Goal: Information Seeking & Learning: Learn about a topic

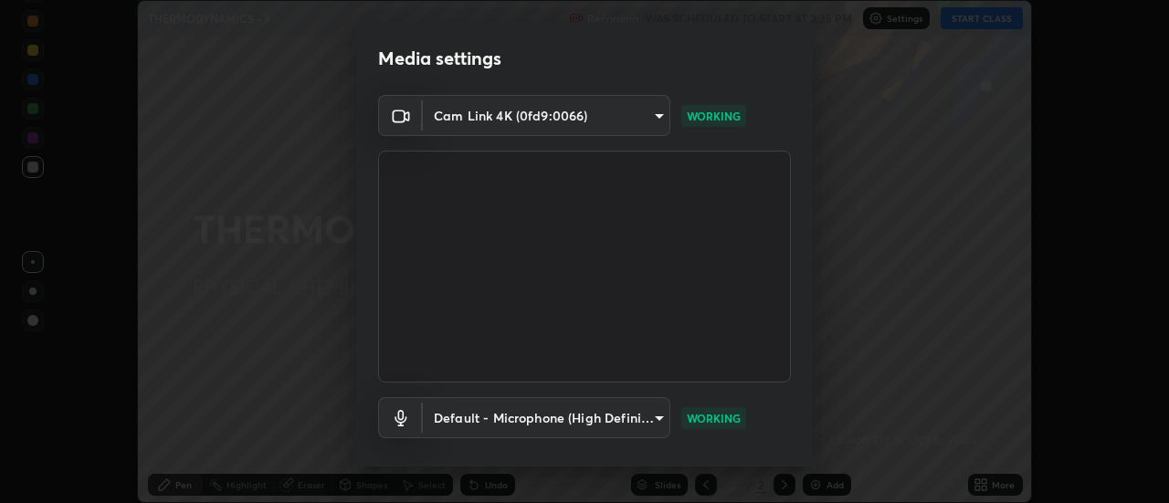
scroll to position [96, 0]
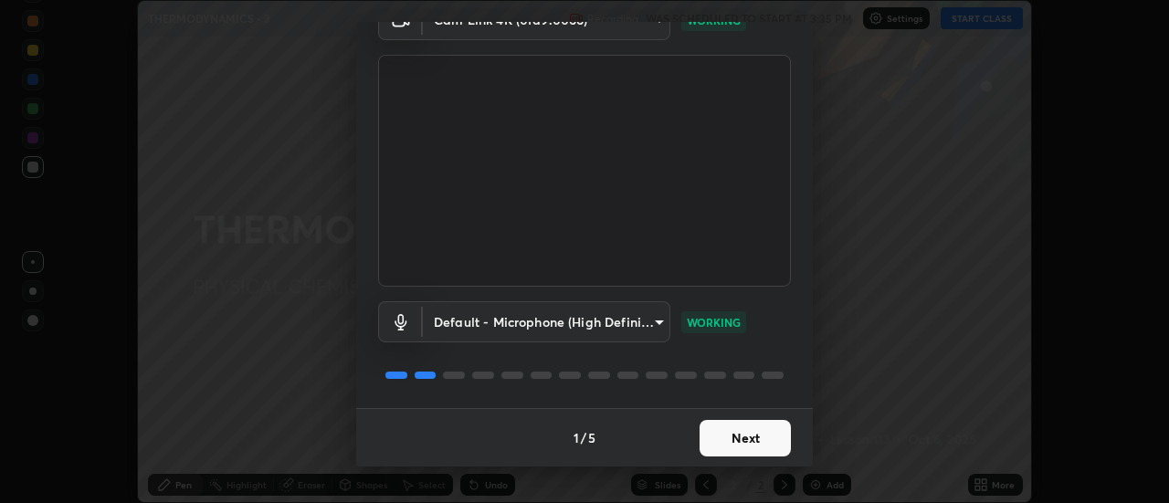
click at [723, 437] on button "Next" at bounding box center [744, 438] width 91 height 37
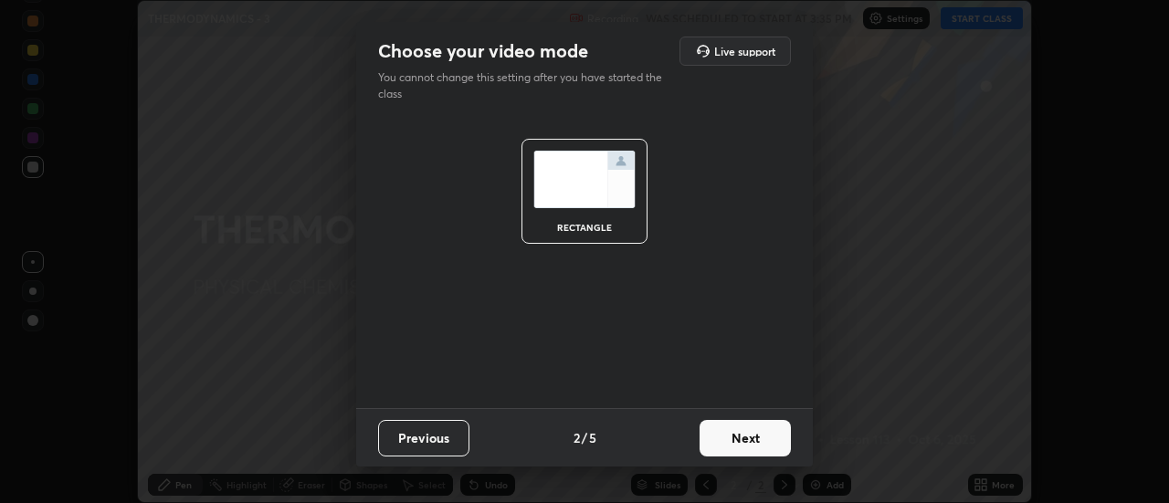
click at [722, 438] on button "Next" at bounding box center [744, 438] width 91 height 37
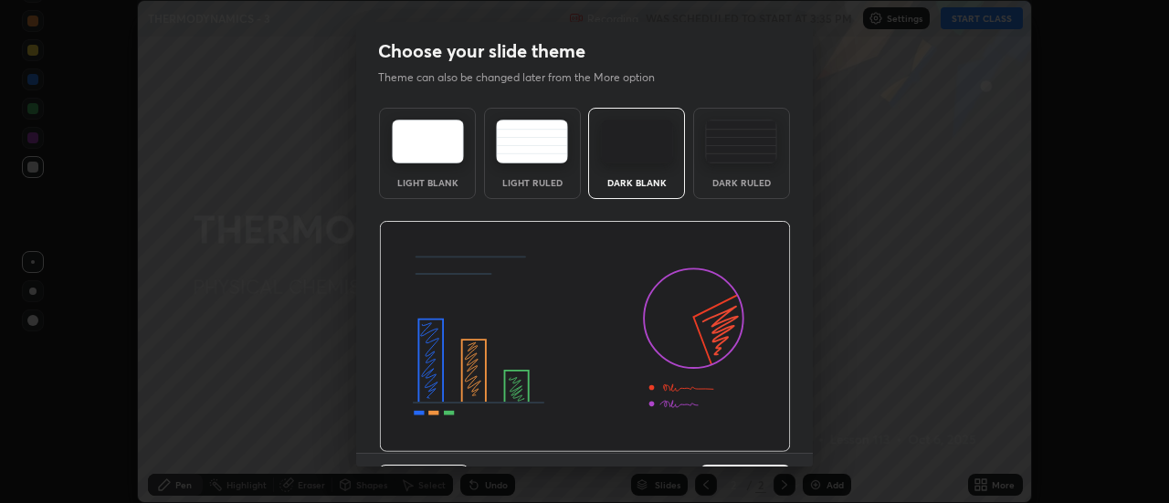
scroll to position [45, 0]
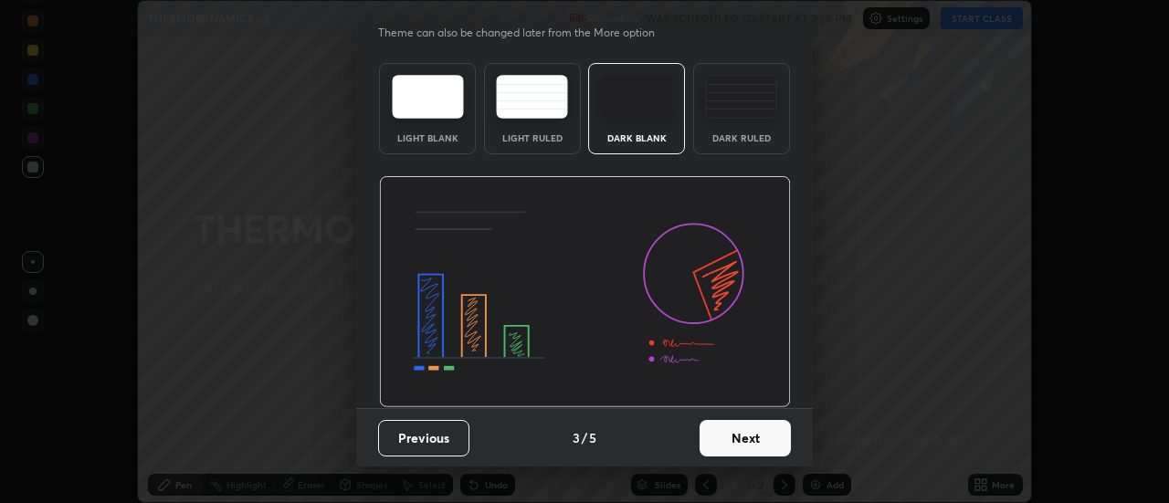
click at [721, 439] on button "Next" at bounding box center [744, 438] width 91 height 37
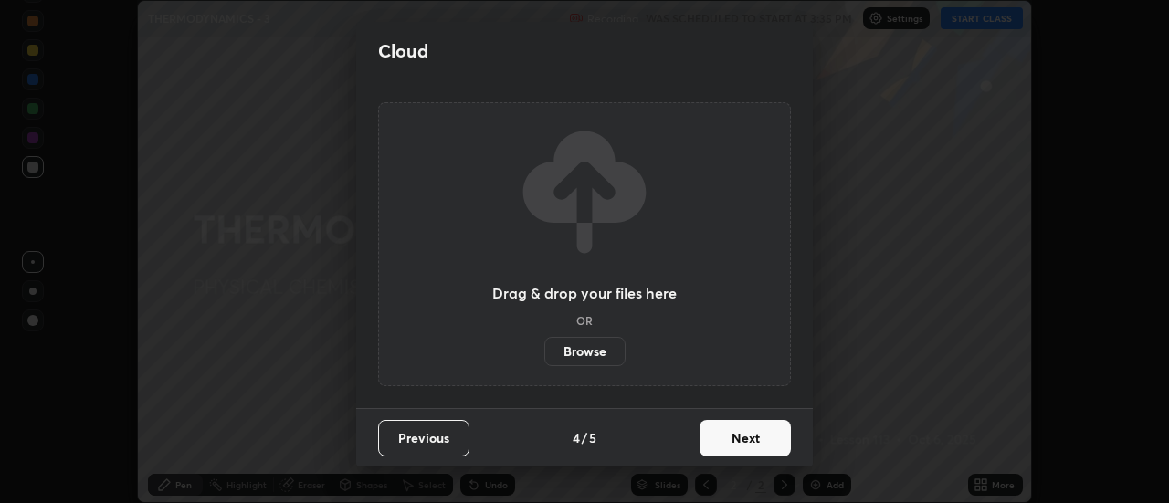
click at [732, 445] on button "Next" at bounding box center [744, 438] width 91 height 37
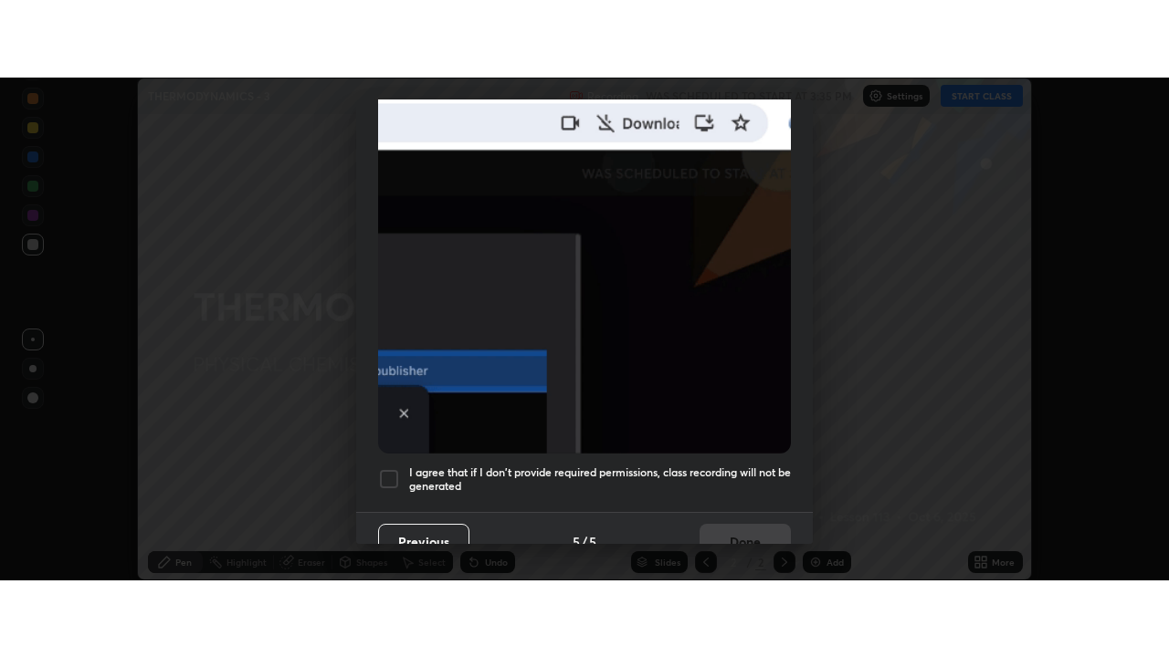
scroll to position [468, 0]
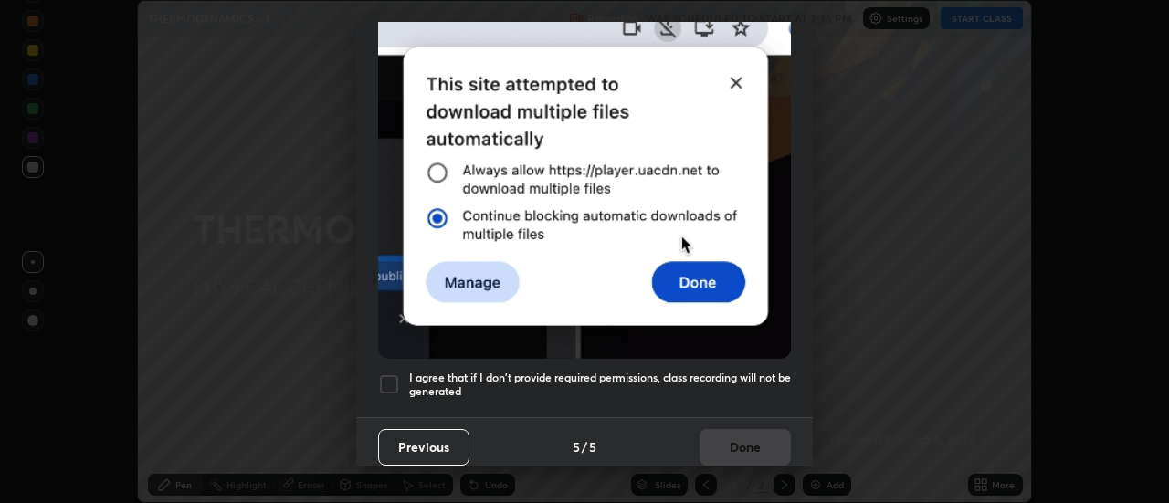
click at [708, 374] on h5 "I agree that if I don't provide required permissions, class recording will not …" at bounding box center [600, 385] width 382 height 28
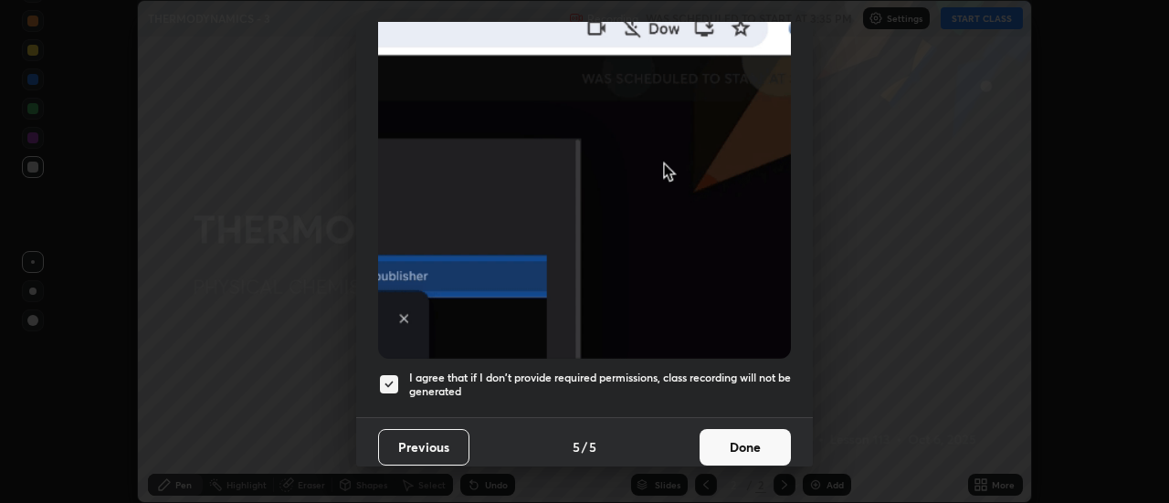
click at [732, 443] on button "Done" at bounding box center [744, 447] width 91 height 37
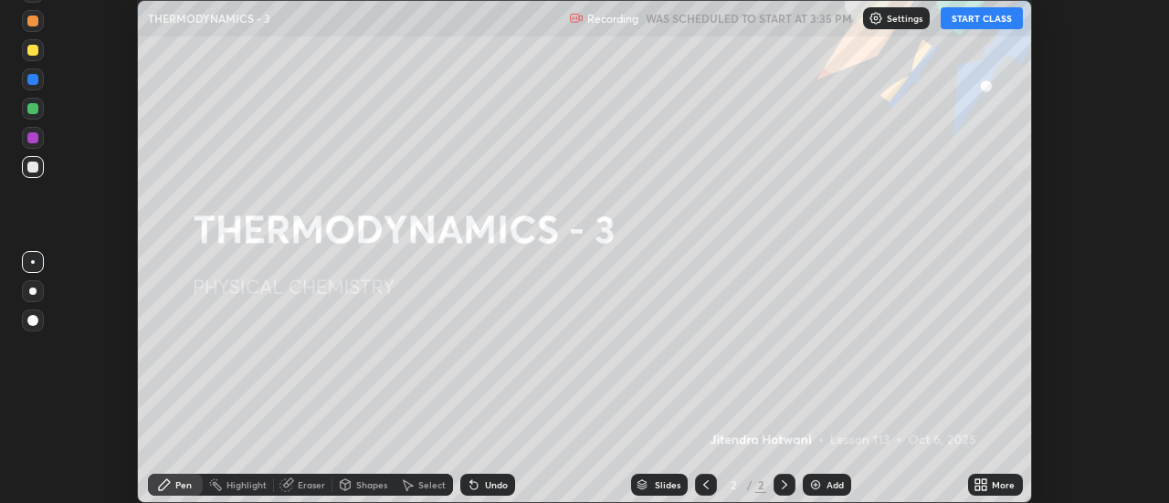
click at [973, 21] on button "START CLASS" at bounding box center [981, 18] width 82 height 22
click at [992, 480] on div "More" at bounding box center [1002, 484] width 23 height 9
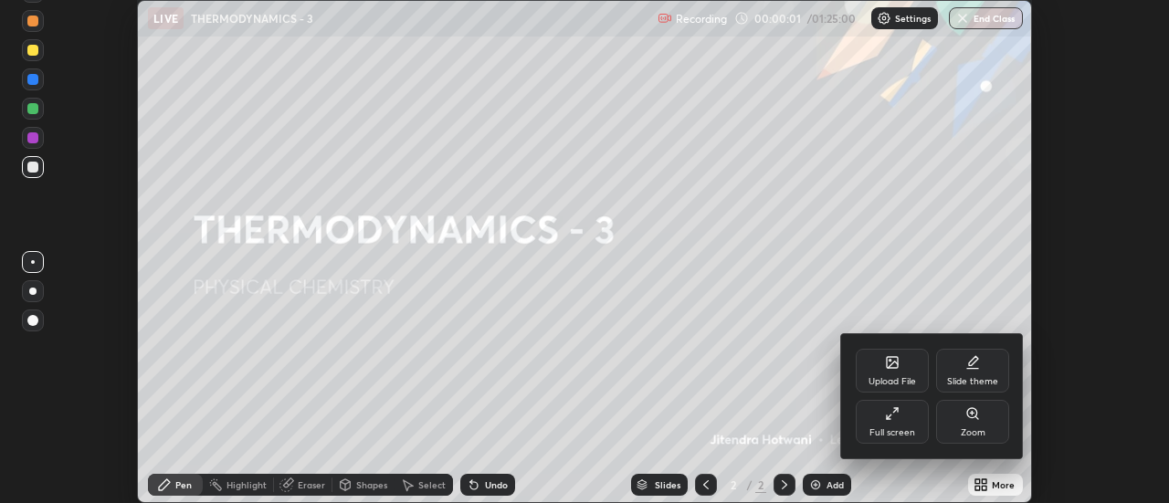
click at [915, 426] on div "Full screen" at bounding box center [891, 422] width 73 height 44
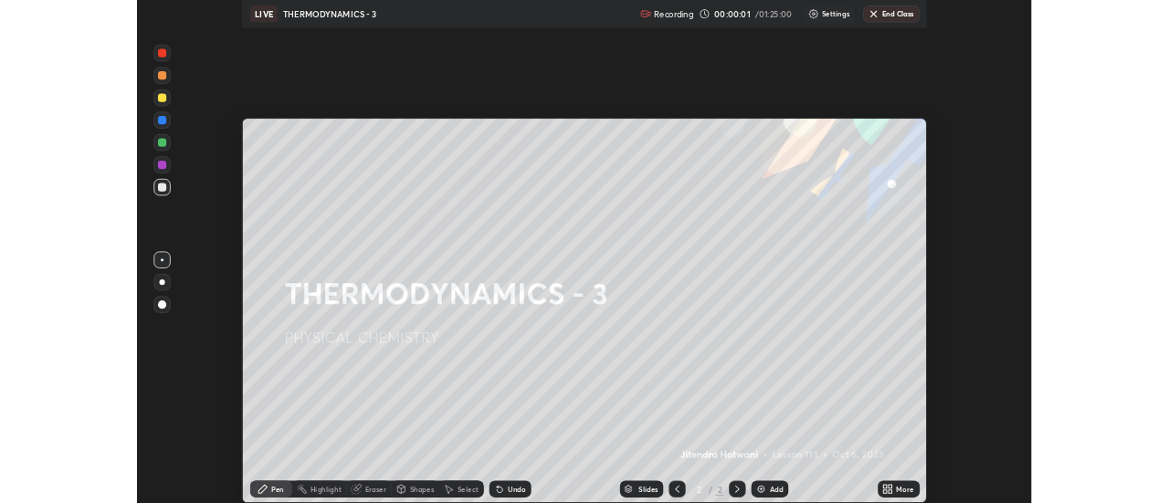
scroll to position [657, 1169]
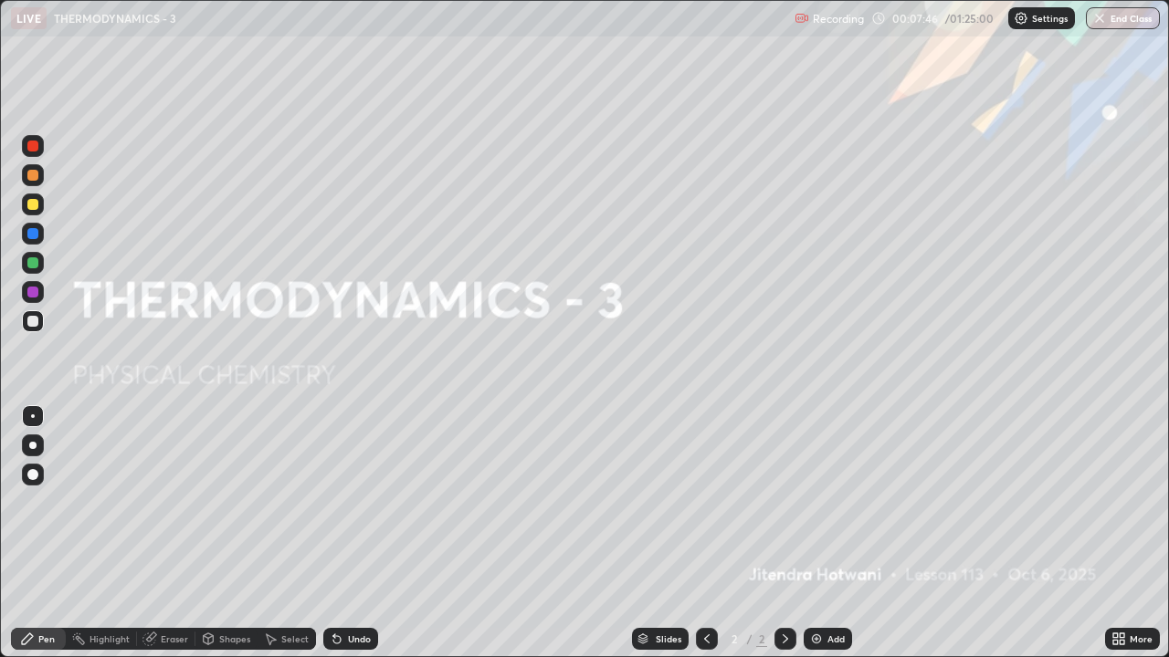
click at [33, 264] on div at bounding box center [32, 262] width 11 height 11
click at [40, 322] on div at bounding box center [33, 321] width 22 height 22
click at [824, 502] on div "Add" at bounding box center [827, 639] width 48 height 22
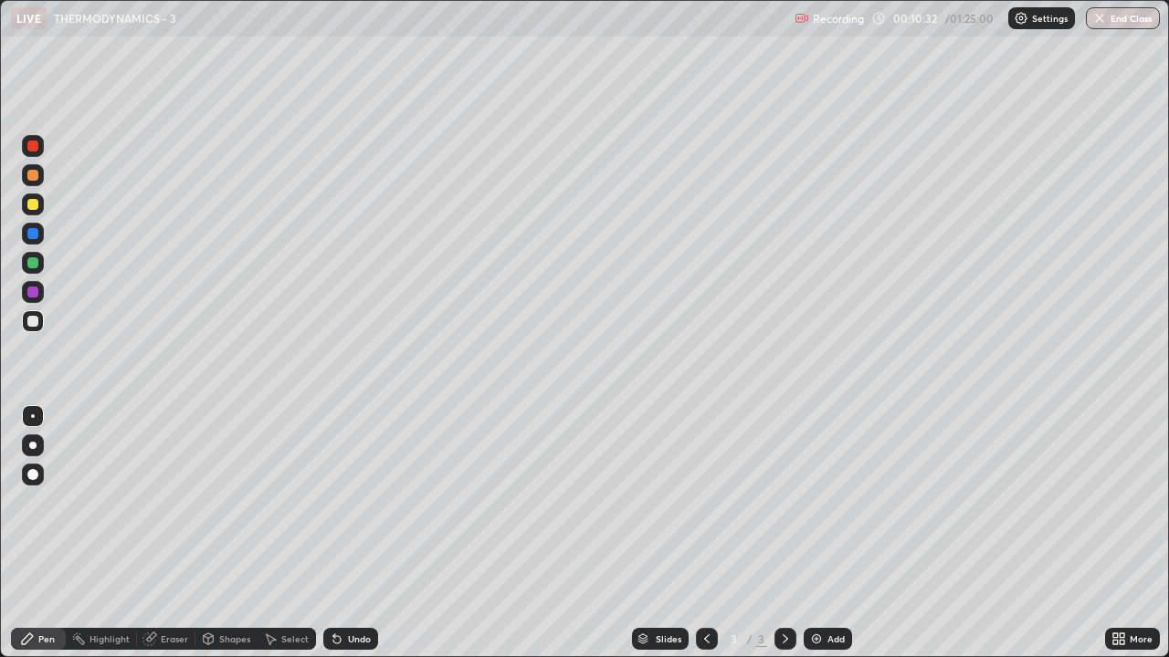
click at [34, 204] on div at bounding box center [32, 204] width 11 height 11
click at [705, 502] on icon at bounding box center [706, 639] width 15 height 15
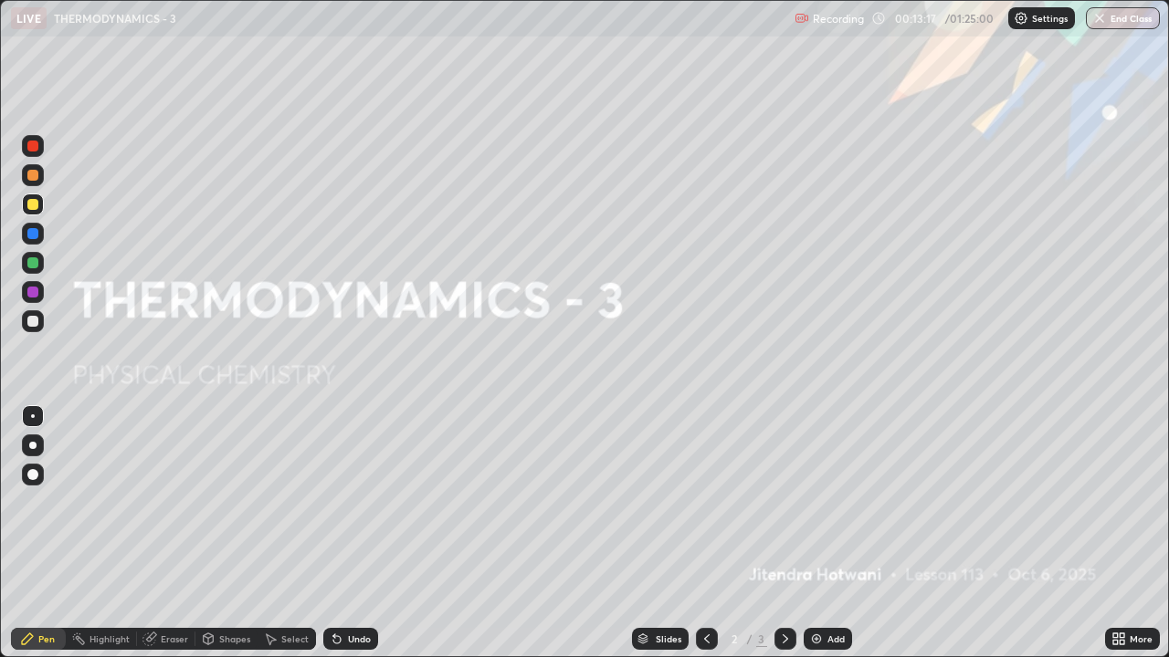
click at [782, 502] on icon at bounding box center [785, 639] width 15 height 15
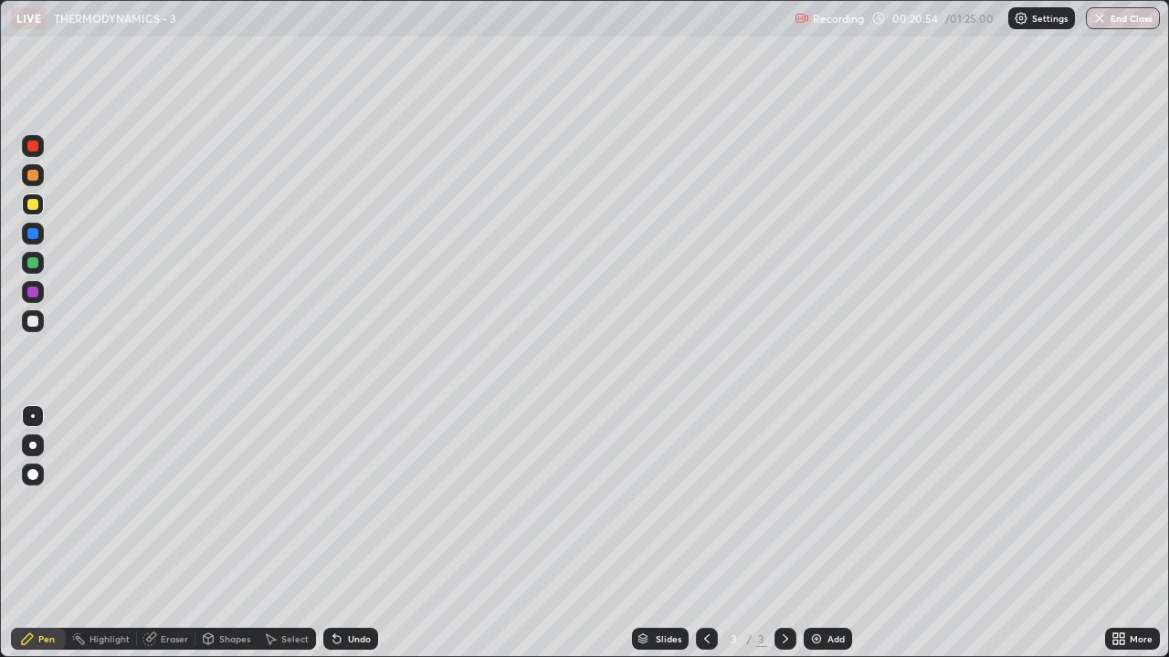
click at [496, 502] on div "Slides 3 / 3 Add" at bounding box center [741, 639] width 727 height 37
click at [500, 502] on div "Slides 3 / 3 Add" at bounding box center [741, 639] width 727 height 37
click at [823, 502] on div "Add" at bounding box center [827, 639] width 48 height 22
click at [40, 236] on div at bounding box center [33, 234] width 22 height 22
click at [34, 205] on div at bounding box center [32, 204] width 11 height 11
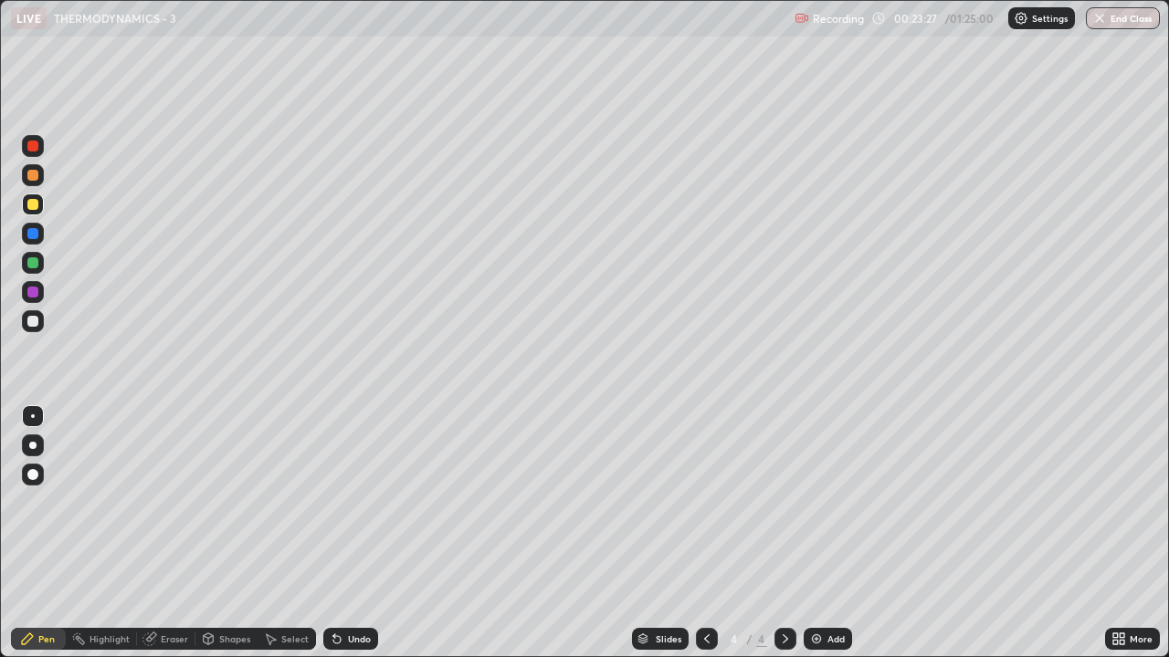
click at [36, 266] on div at bounding box center [32, 262] width 11 height 11
click at [821, 502] on img at bounding box center [816, 639] width 15 height 15
click at [40, 210] on div at bounding box center [33, 205] width 22 height 22
click at [714, 502] on div at bounding box center [707, 639] width 22 height 22
click at [340, 502] on icon at bounding box center [337, 639] width 15 height 15
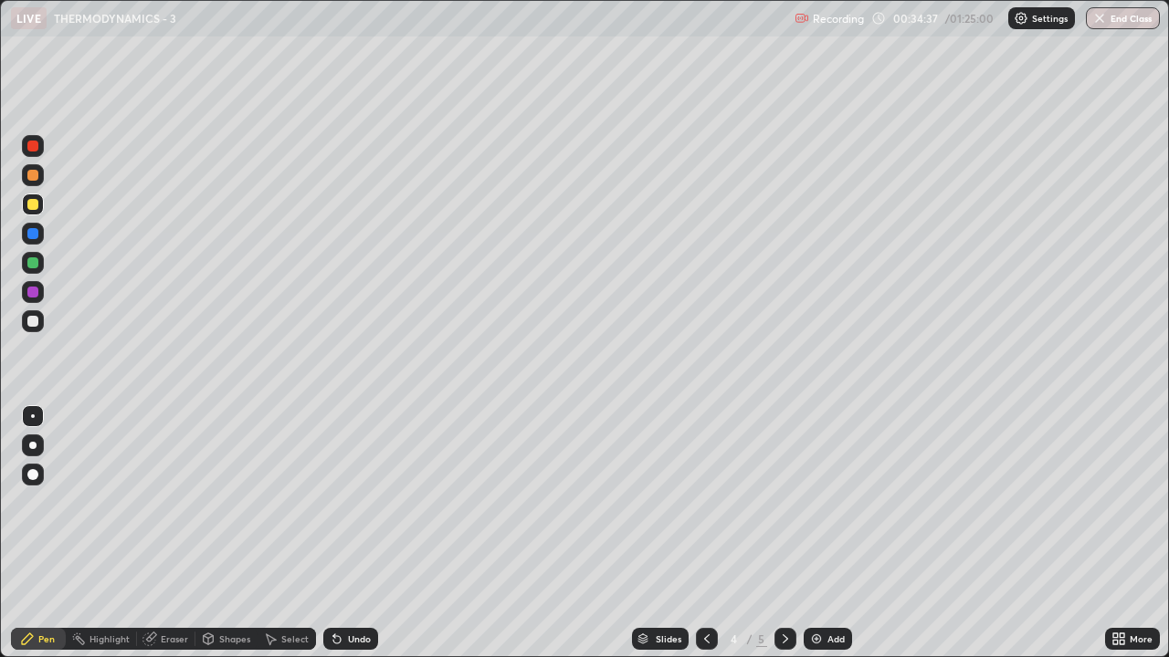
click at [351, 502] on div "Undo" at bounding box center [359, 638] width 23 height 9
click at [33, 263] on div at bounding box center [32, 262] width 11 height 11
click at [35, 201] on div at bounding box center [32, 204] width 11 height 11
click at [783, 502] on icon at bounding box center [785, 639] width 15 height 15
click at [822, 502] on div "Add" at bounding box center [827, 639] width 48 height 22
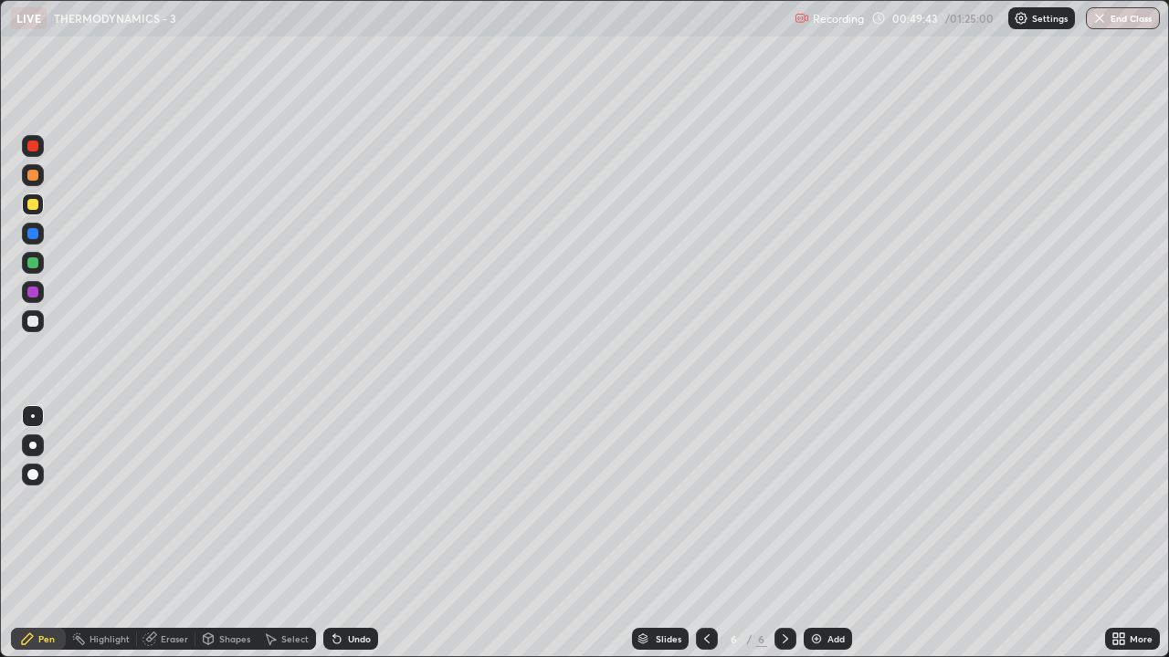
click at [32, 267] on div at bounding box center [32, 262] width 11 height 11
click at [37, 206] on div at bounding box center [32, 204] width 11 height 11
click at [822, 502] on img at bounding box center [816, 639] width 15 height 15
click at [36, 258] on div at bounding box center [32, 262] width 11 height 11
click at [30, 324] on div at bounding box center [32, 321] width 11 height 11
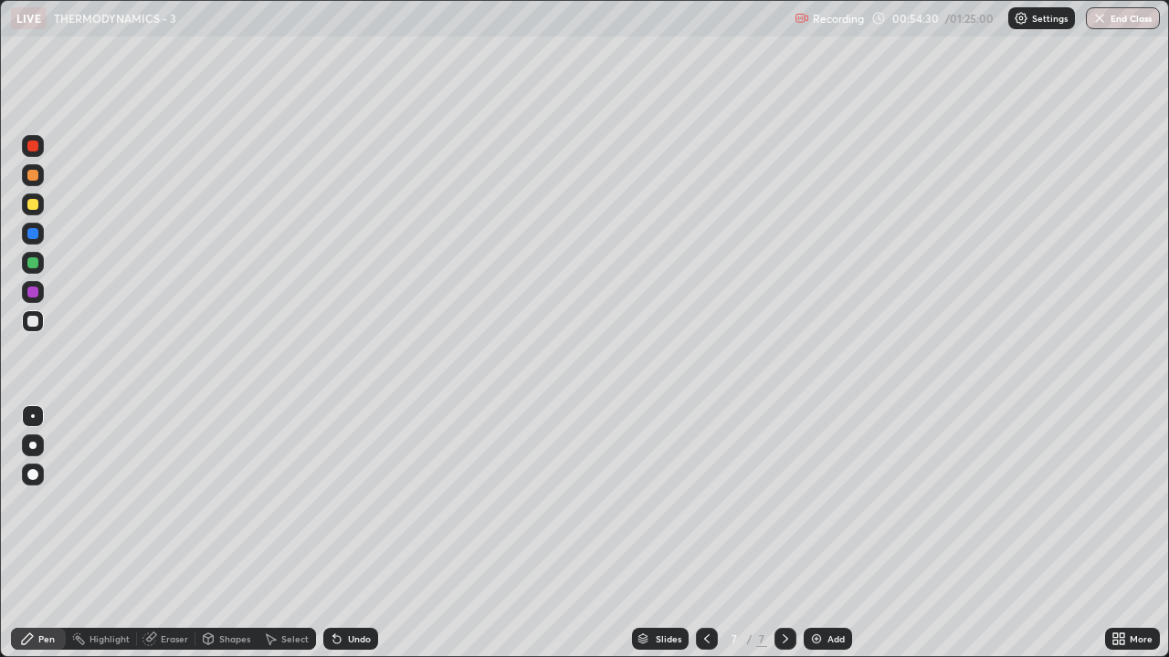
click at [706, 502] on icon at bounding box center [706, 639] width 15 height 15
click at [783, 502] on icon at bounding box center [785, 639] width 15 height 15
click at [712, 502] on div at bounding box center [707, 639] width 22 height 22
click at [781, 502] on icon at bounding box center [785, 639] width 15 height 15
click at [36, 208] on div at bounding box center [32, 204] width 11 height 11
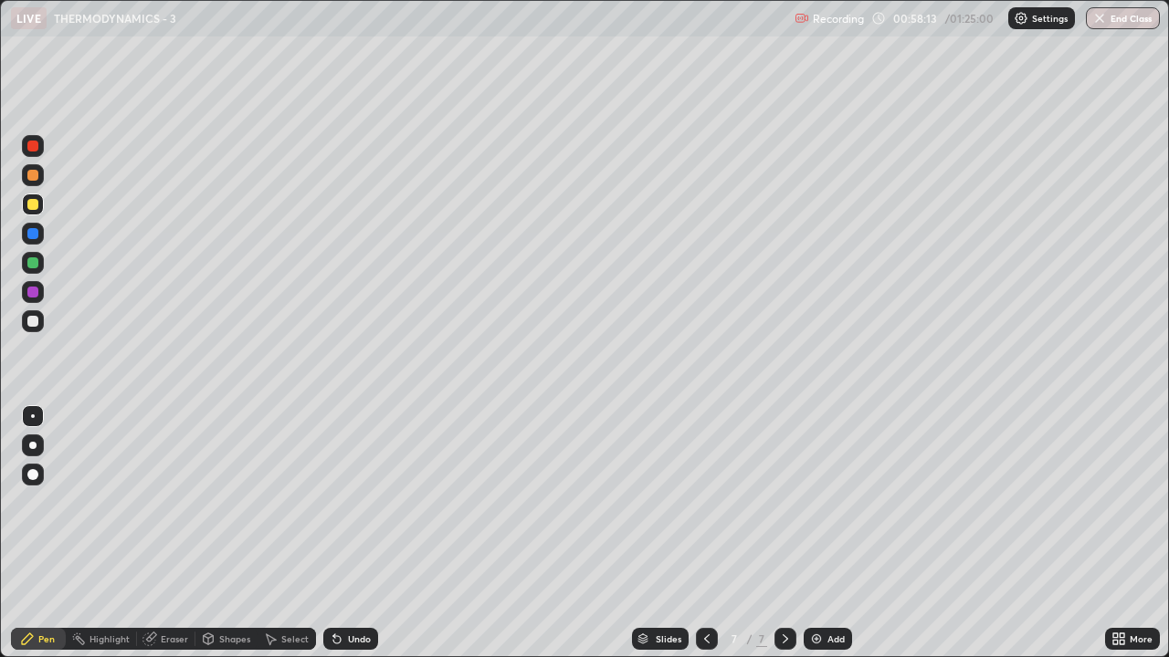
click at [821, 502] on img at bounding box center [816, 639] width 15 height 15
click at [34, 234] on div at bounding box center [32, 233] width 11 height 11
click at [31, 325] on div at bounding box center [32, 321] width 11 height 11
click at [823, 502] on div "Add" at bounding box center [827, 639] width 48 height 22
click at [28, 264] on div at bounding box center [32, 262] width 11 height 11
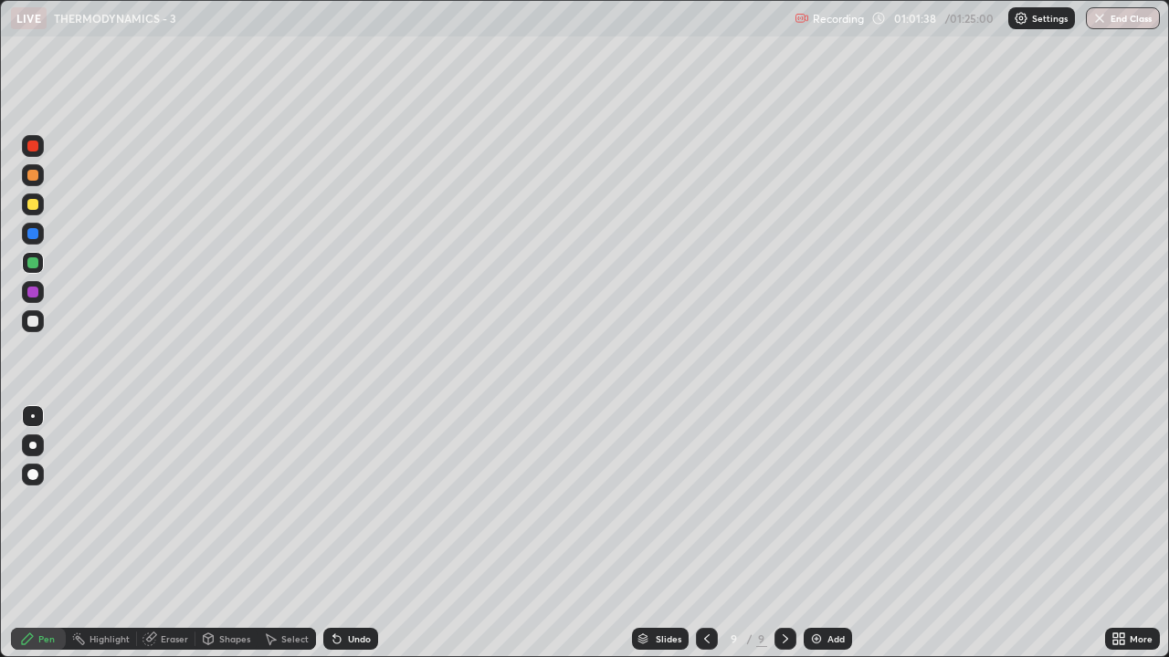
click at [705, 502] on icon at bounding box center [706, 639] width 15 height 15
click at [783, 502] on icon at bounding box center [785, 639] width 15 height 15
click at [30, 320] on div at bounding box center [32, 321] width 11 height 11
click at [349, 502] on div "Undo" at bounding box center [359, 638] width 23 height 9
click at [30, 290] on div at bounding box center [32, 292] width 11 height 11
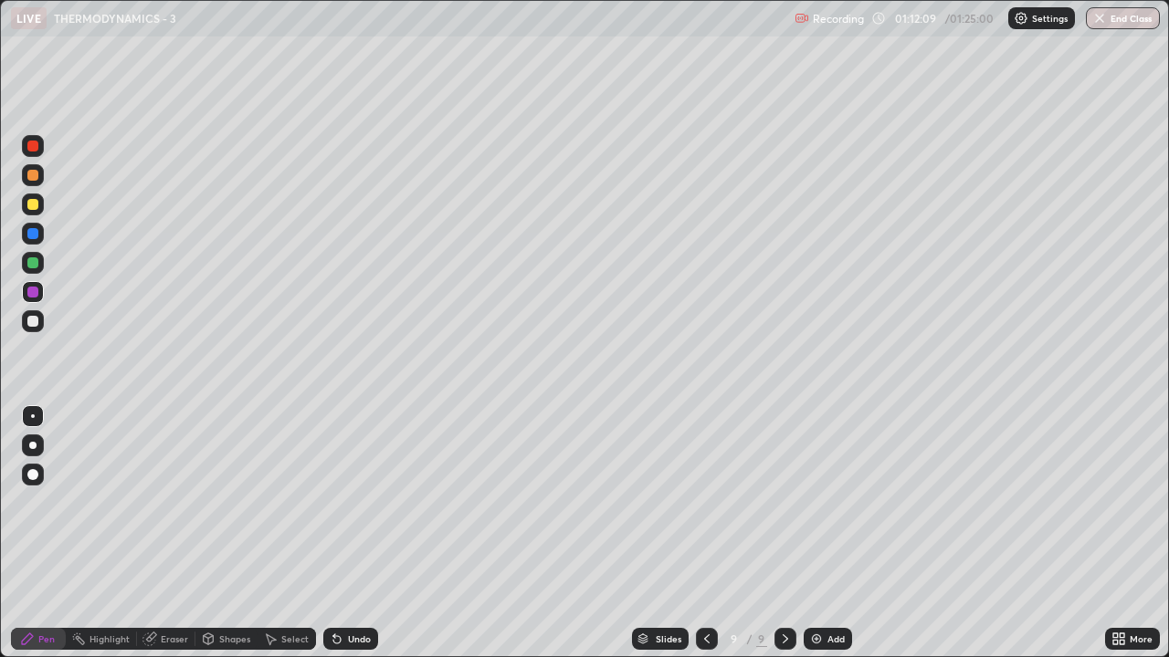
click at [1108, 13] on button "End Class" at bounding box center [1122, 18] width 74 height 22
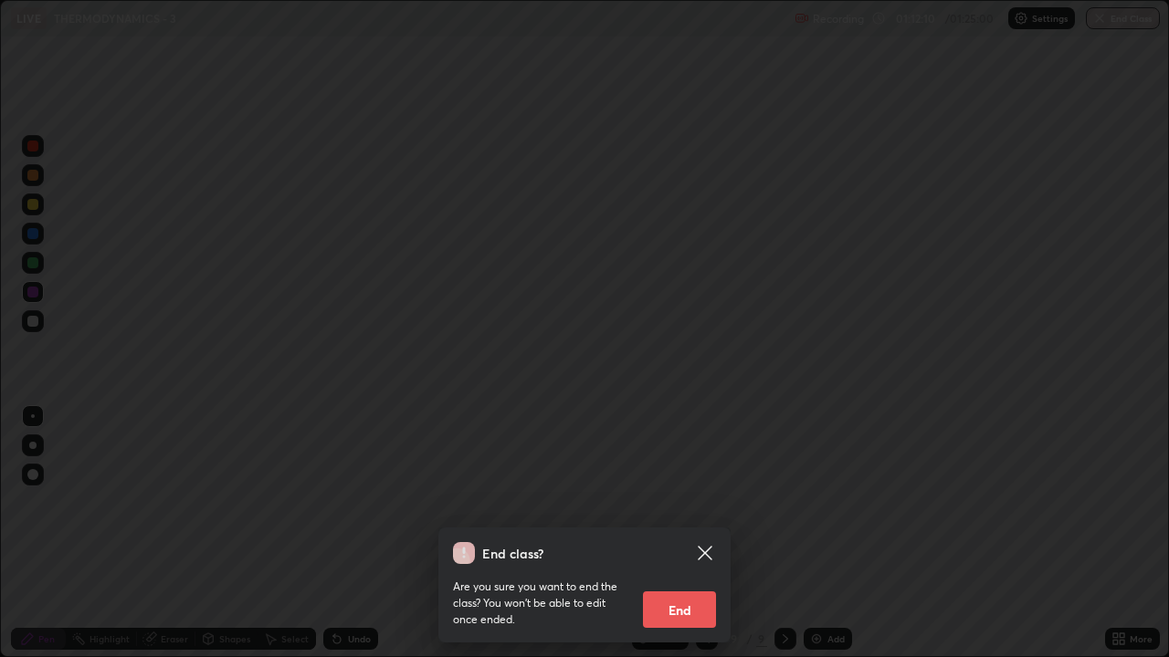
click at [677, 502] on button "End" at bounding box center [679, 610] width 73 height 37
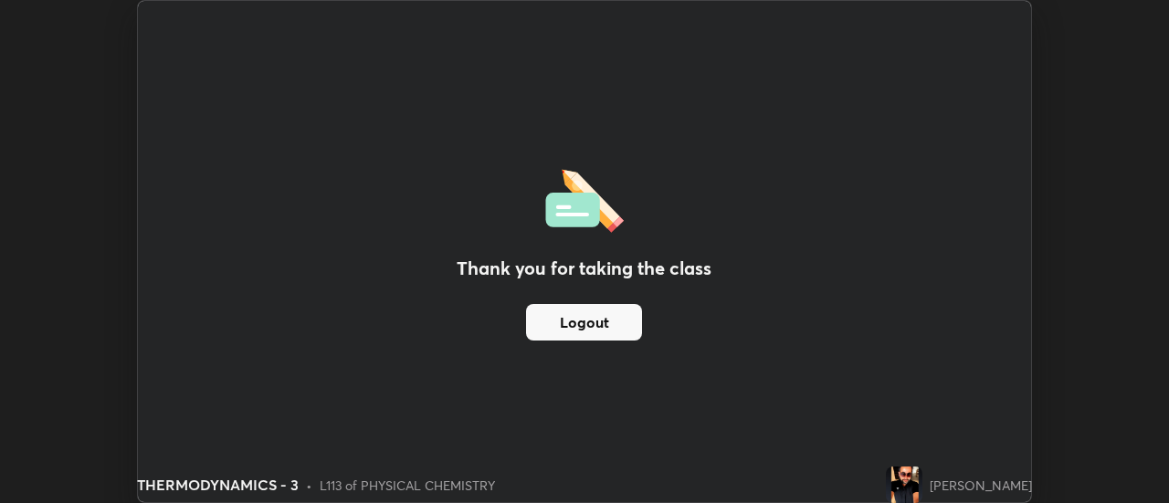
scroll to position [90791, 90126]
